Goal: Navigation & Orientation: Find specific page/section

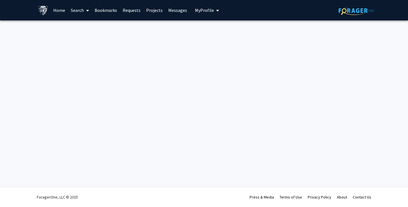
click at [63, 10] on link "Home" at bounding box center [59, 10] width 18 height 20
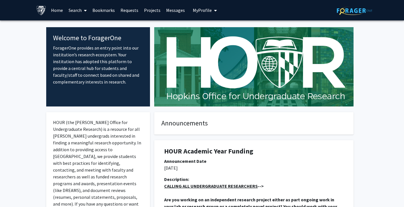
click at [197, 8] on span "My Profile" at bounding box center [202, 10] width 19 height 6
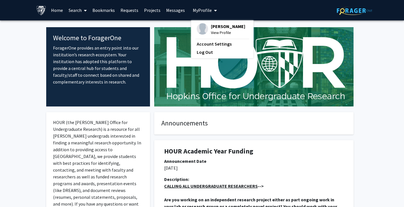
click at [197, 8] on span "My Profile" at bounding box center [202, 10] width 19 height 6
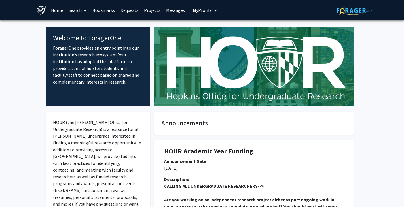
click at [156, 9] on link "Projects" at bounding box center [152, 10] width 22 height 20
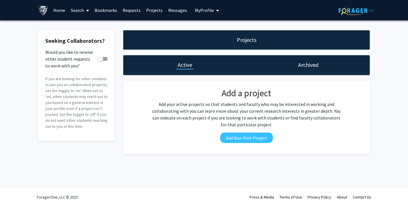
click at [77, 12] on link "Search" at bounding box center [80, 10] width 24 height 20
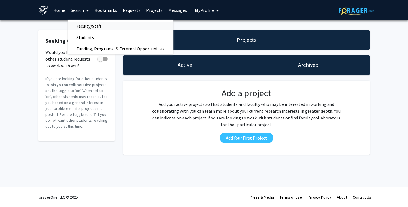
click at [79, 26] on span "Faculty/Staff" at bounding box center [89, 25] width 42 height 11
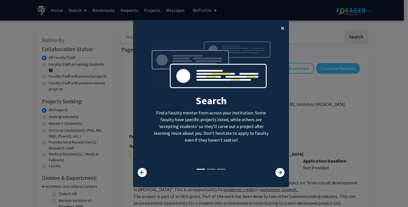
click at [282, 29] on span "×" at bounding box center [283, 28] width 4 height 9
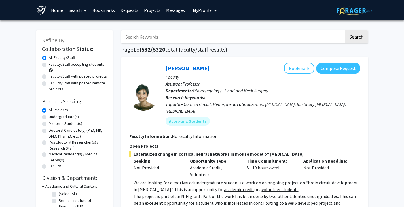
click at [55, 14] on link "Home" at bounding box center [57, 10] width 18 height 20
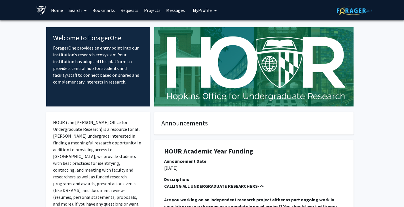
drag, startPoint x: 366, startPoint y: 0, endPoint x: 306, endPoint y: 11, distance: 61.6
click at [306, 11] on div "Skip navigation Home Search Bookmarks Requests Projects Messages My Profile [PE…" at bounding box center [202, 10] width 340 height 20
